Goal: Complete application form

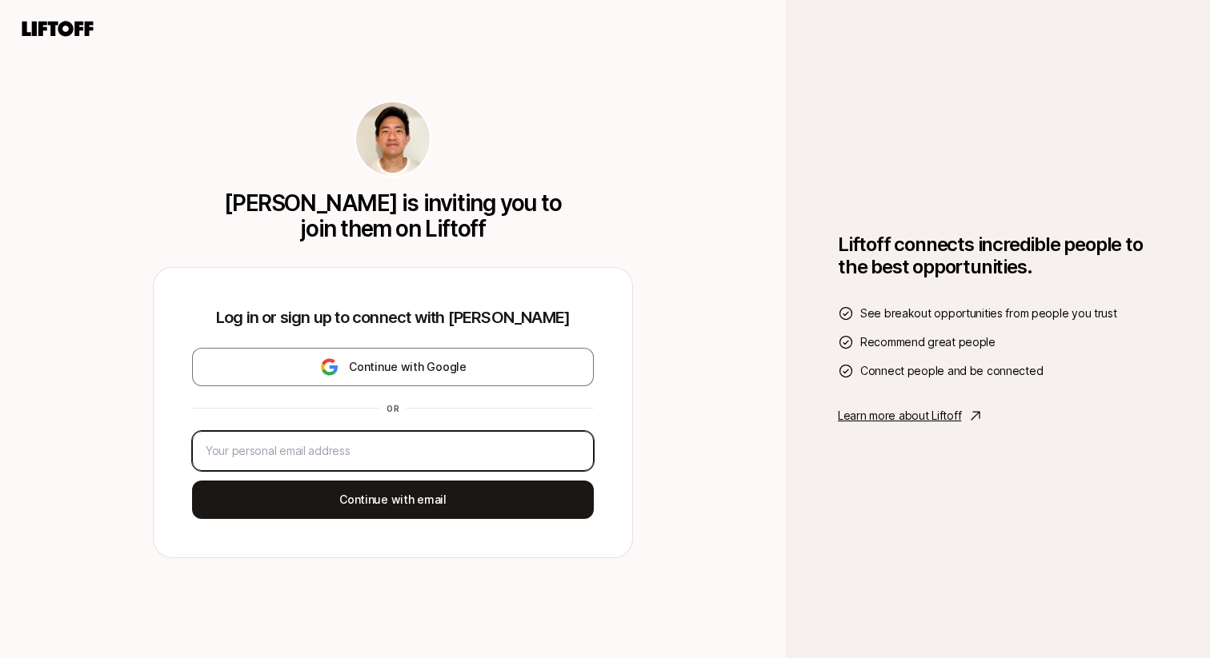
click at [326, 453] on input "email" at bounding box center [393, 451] width 374 height 19
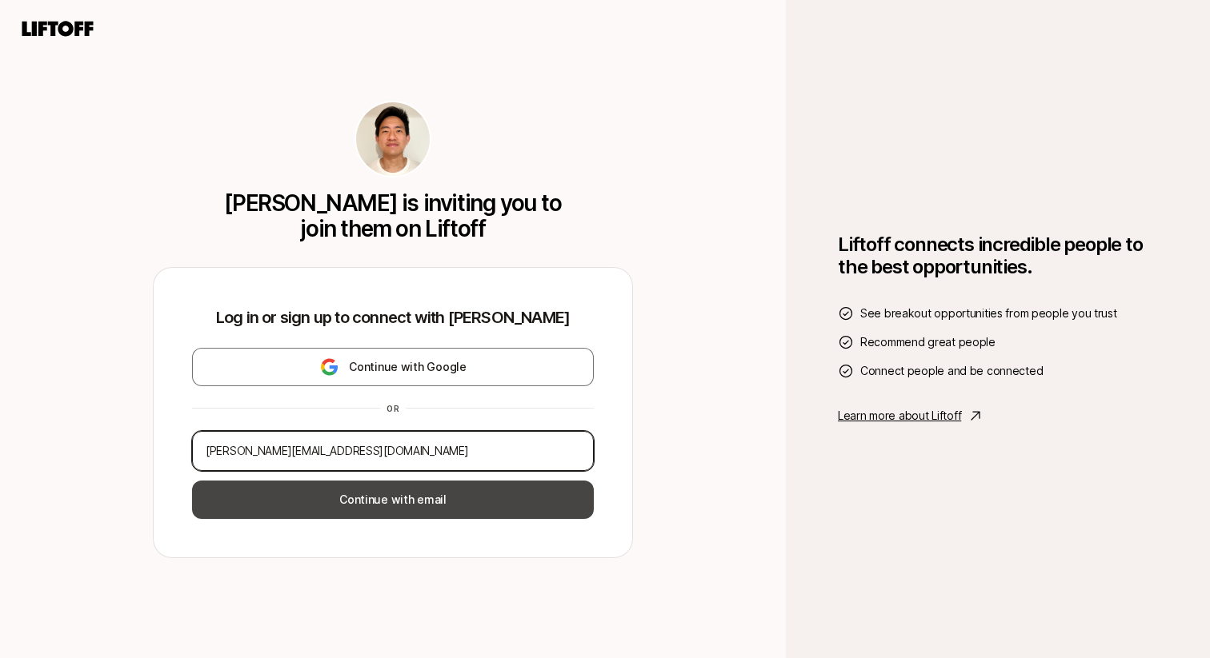
type input "[PERSON_NAME][EMAIL_ADDRESS][DOMAIN_NAME]"
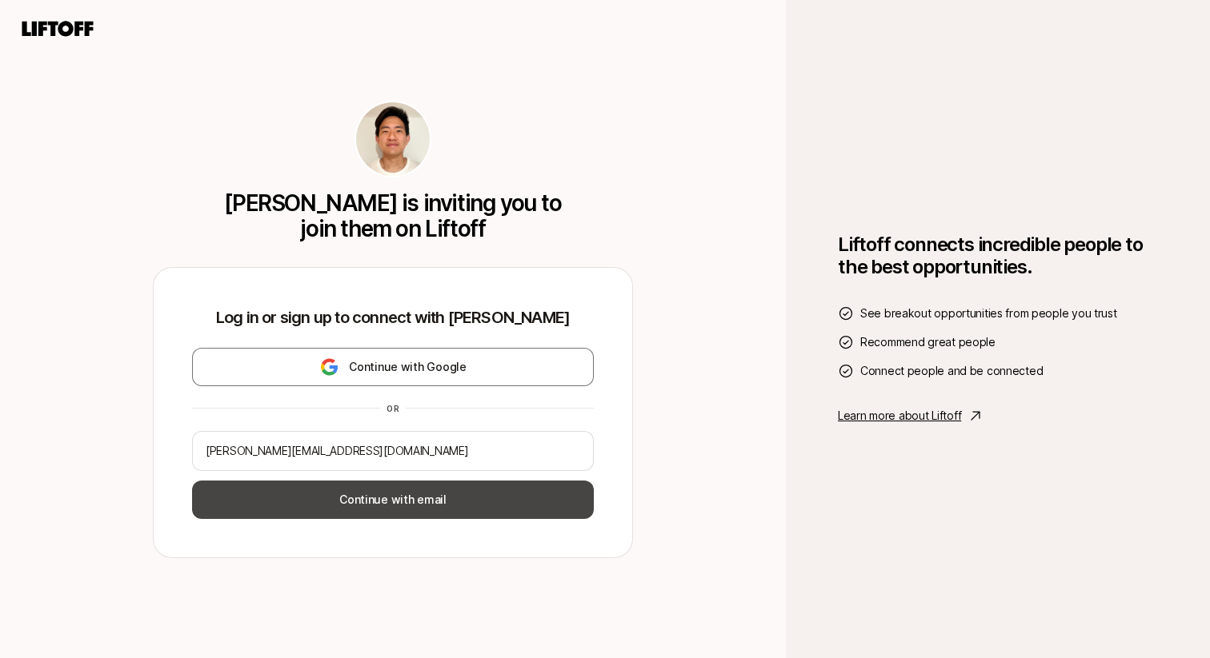
click at [345, 502] on button "Continue with email" at bounding box center [393, 500] width 402 height 38
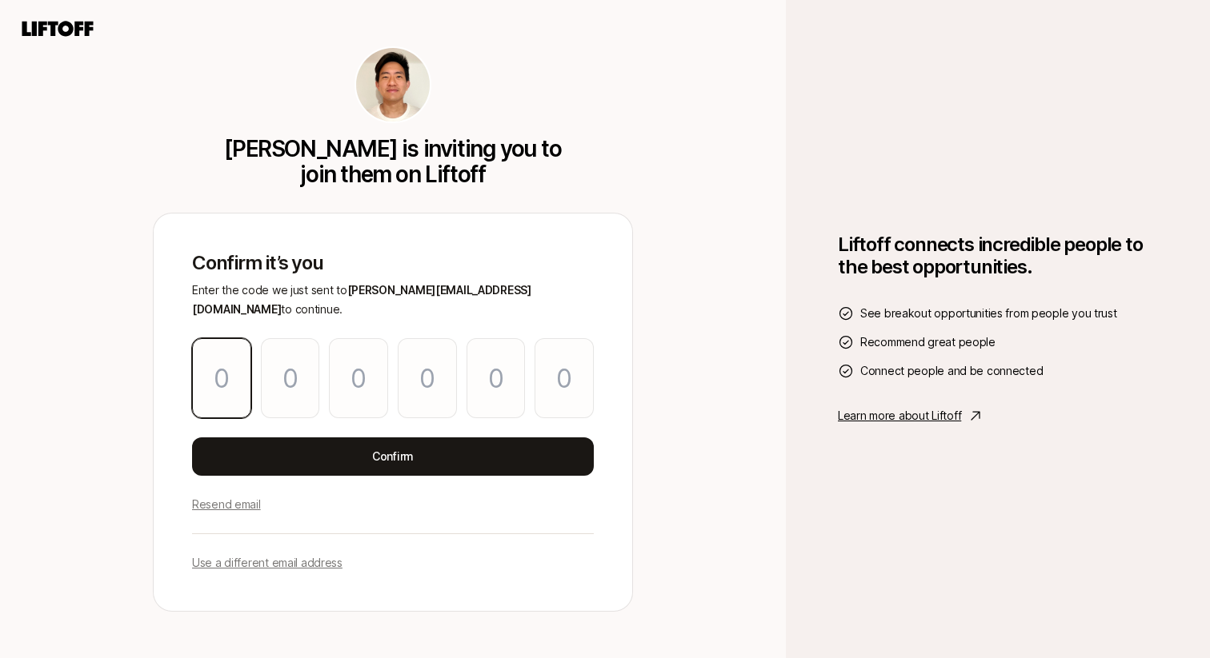
click at [202, 379] on input "Please enter OTP character 1" at bounding box center [221, 378] width 59 height 80
paste input "6"
type input "5"
type input "2"
type input "1"
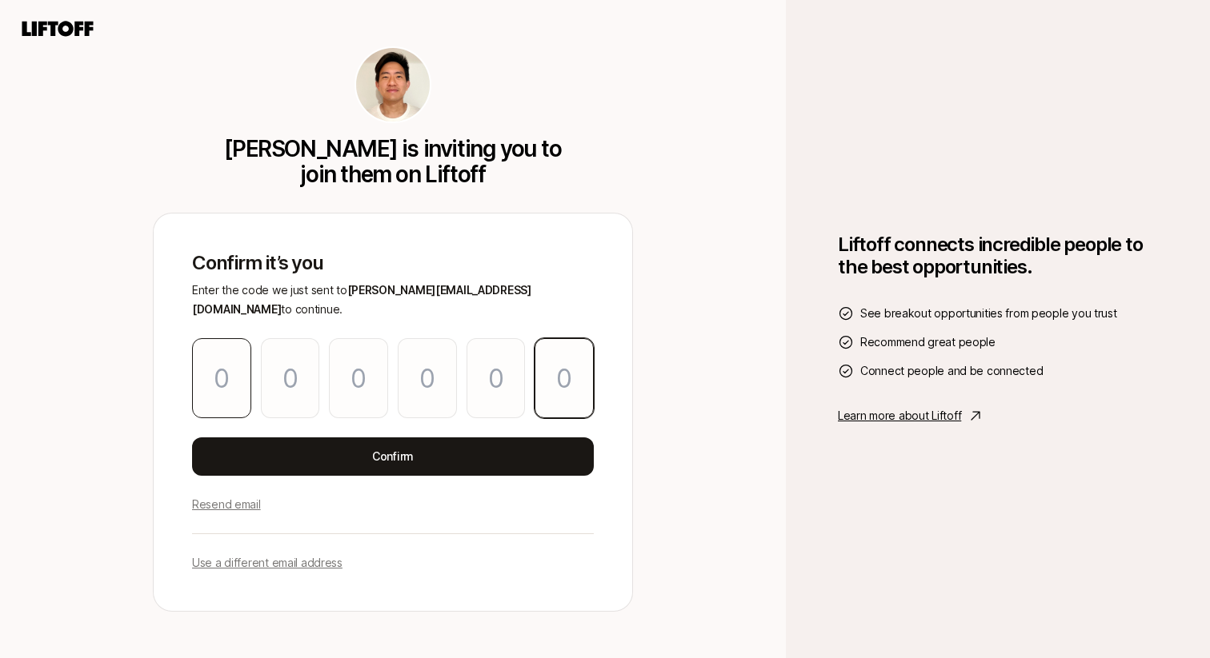
type input "9"
type input "3"
type input "6"
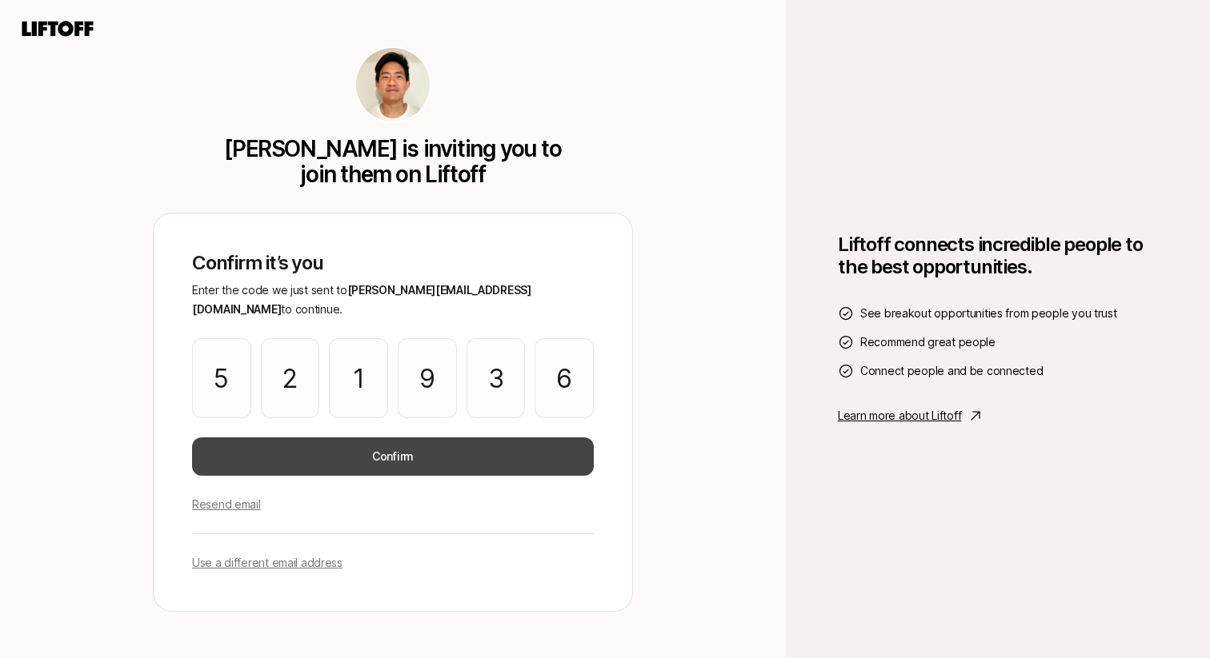
click at [340, 441] on button "Confirm" at bounding box center [393, 457] width 402 height 38
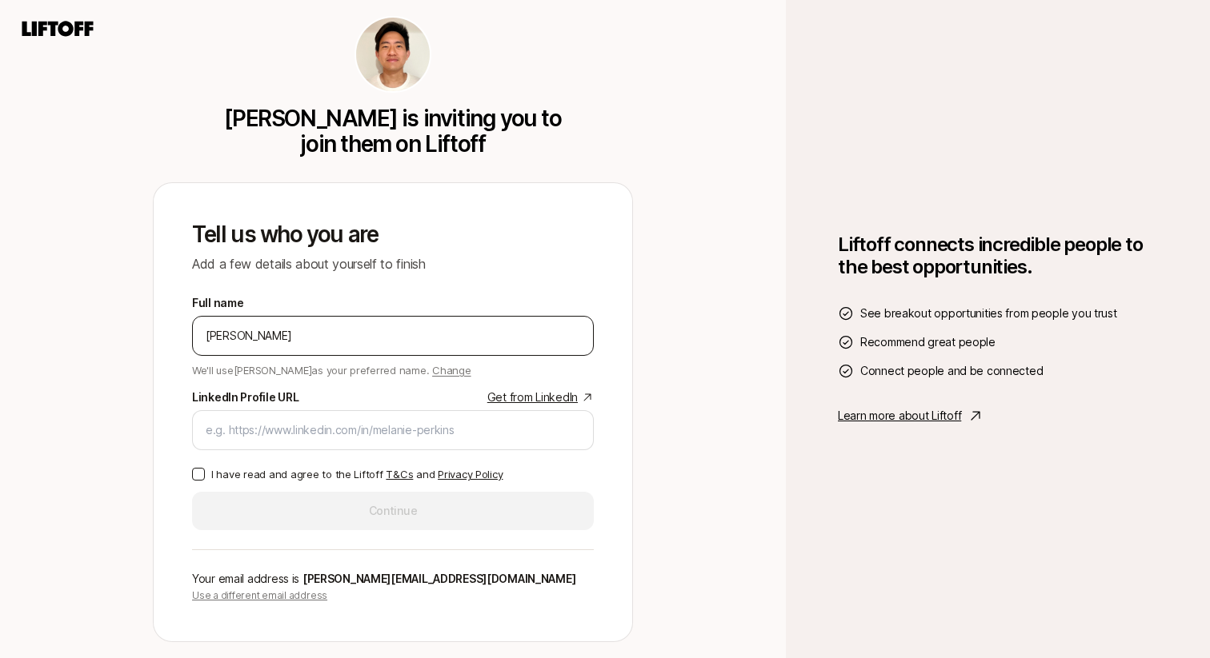
type input "[PERSON_NAME]"
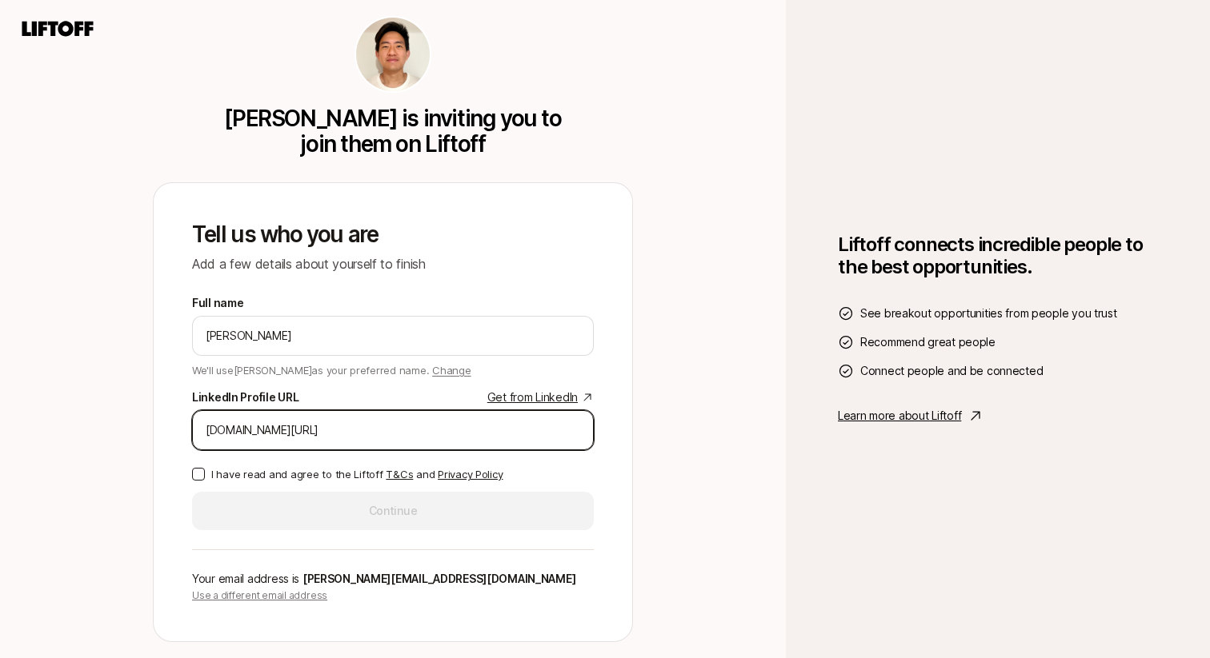
type input "[DOMAIN_NAME][URL]"
click at [284, 478] on p "I have read and agree to the Liftoff T&Cs and Privacy Policy" at bounding box center [356, 474] width 291 height 16
click at [205, 478] on button "I have read and agree to the Liftoff T&Cs and Privacy Policy" at bounding box center [198, 474] width 13 height 13
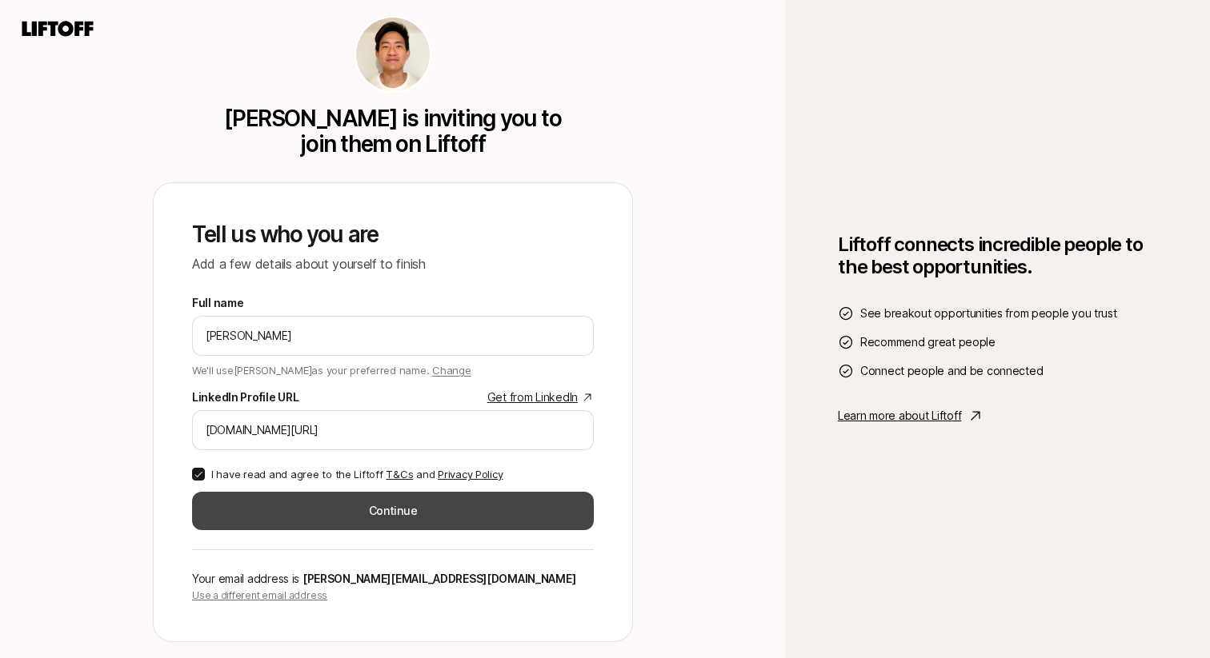
click at [286, 516] on button "Continue" at bounding box center [393, 511] width 402 height 38
